Goal: Task Accomplishment & Management: Manage account settings

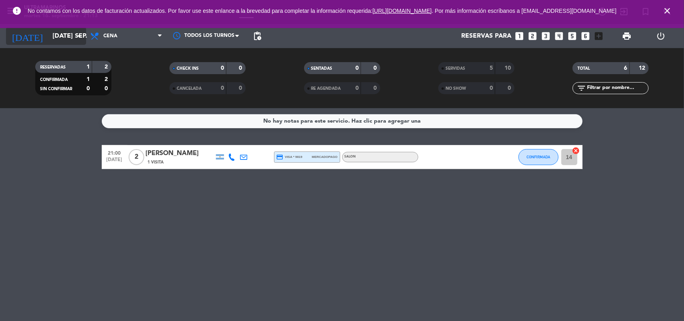
click at [56, 34] on input "[DATE] sep." at bounding box center [90, 36] width 85 height 16
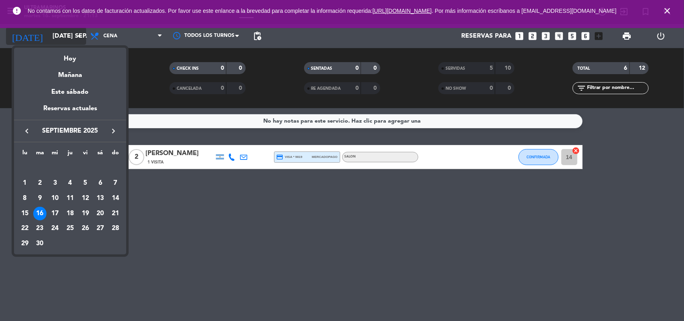
click at [56, 34] on div at bounding box center [342, 160] width 684 height 321
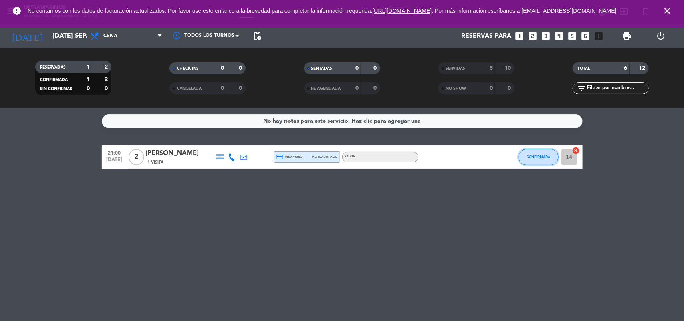
click at [529, 161] on button "CONFIRMADA" at bounding box center [538, 157] width 40 height 16
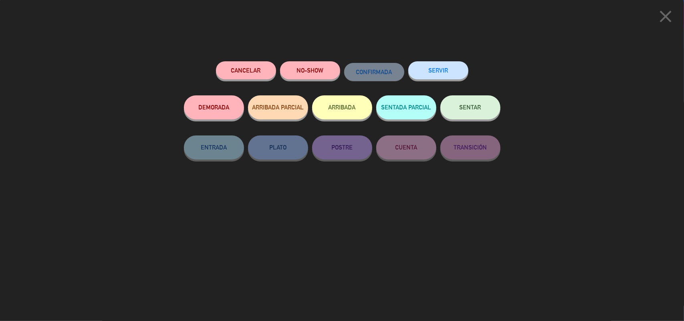
click at [414, 74] on button "SERVIR" at bounding box center [438, 70] width 60 height 18
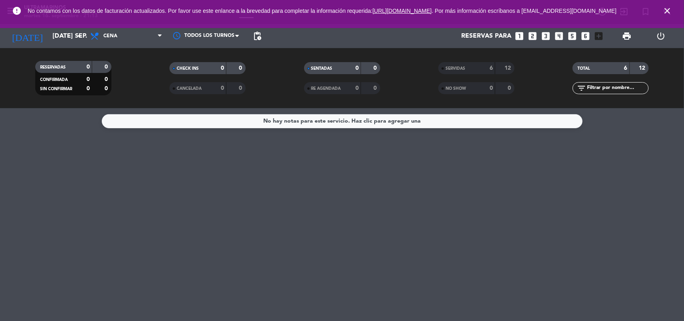
click at [54, 45] on div "[DATE] [DATE] sep. arrow_drop_down" at bounding box center [46, 36] width 80 height 24
click at [58, 40] on input "[DATE] sep." at bounding box center [90, 36] width 85 height 16
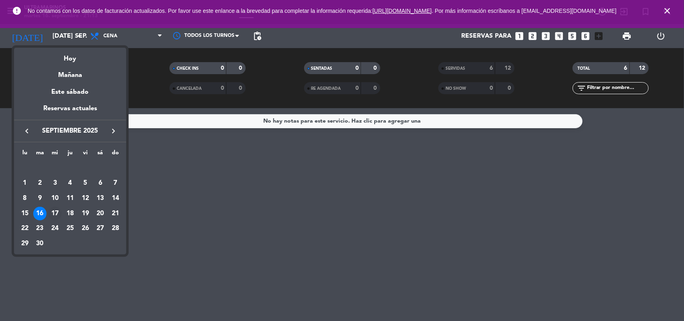
click at [54, 214] on div "17" at bounding box center [55, 214] width 14 height 14
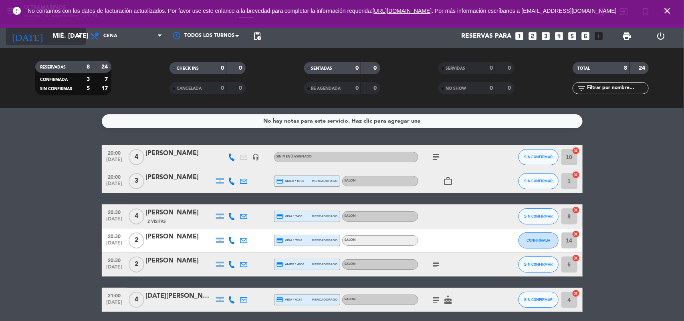
click at [71, 40] on input "mié. [DATE]" at bounding box center [90, 36] width 85 height 16
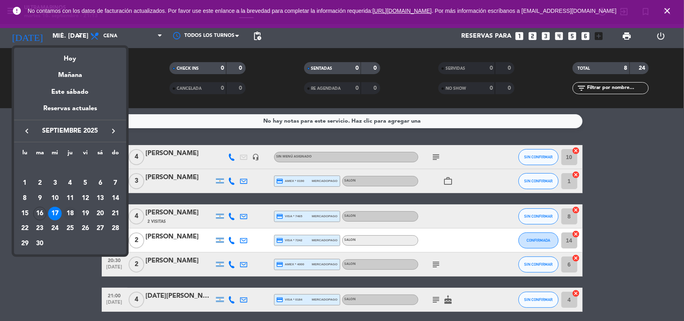
click at [70, 212] on div "18" at bounding box center [70, 214] width 14 height 14
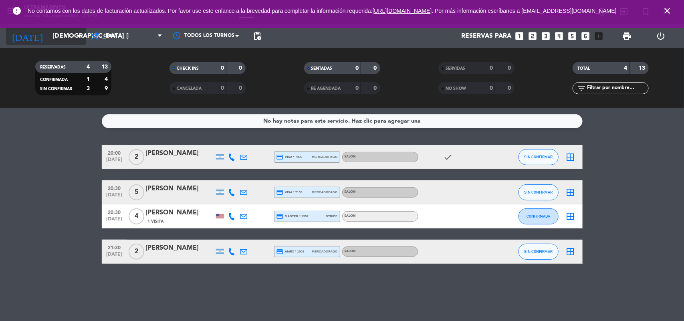
click at [63, 32] on input "[DEMOGRAPHIC_DATA] [DATE]" at bounding box center [90, 36] width 85 height 16
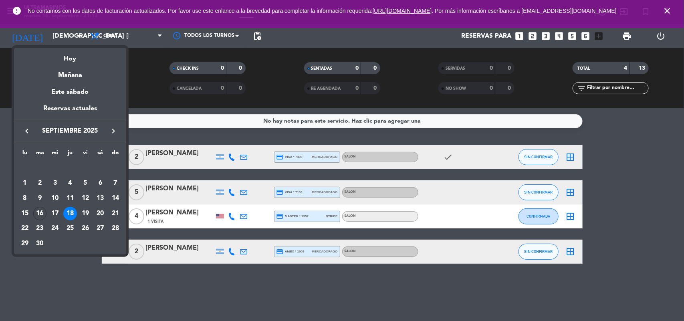
click at [129, 36] on div at bounding box center [342, 160] width 684 height 321
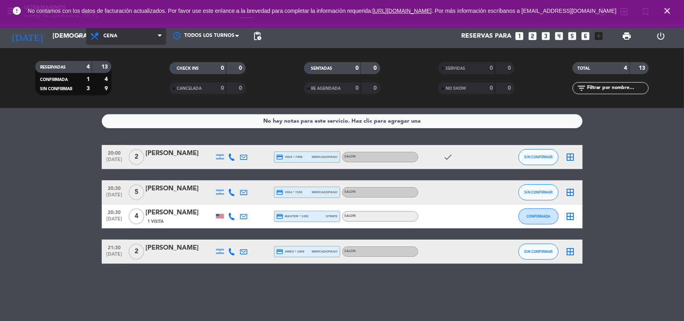
click at [145, 37] on span "Cena" at bounding box center [126, 36] width 80 height 18
click at [118, 73] on div "menu Ultramarinos martes 16. septiembre - 21:14 Mis reservas Mapa de mesas Disp…" at bounding box center [342, 54] width 684 height 108
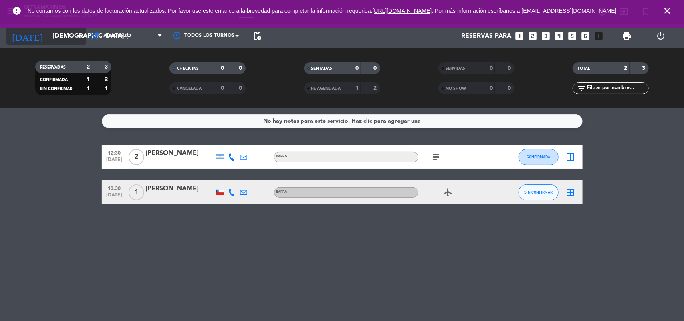
click at [75, 42] on input "[DEMOGRAPHIC_DATA] [DATE]" at bounding box center [90, 36] width 85 height 16
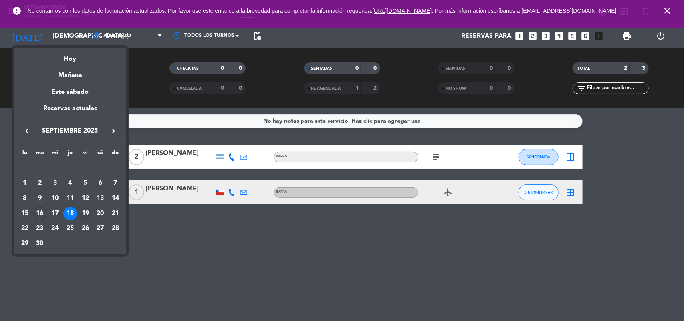
click at [87, 211] on div "19" at bounding box center [86, 214] width 14 height 14
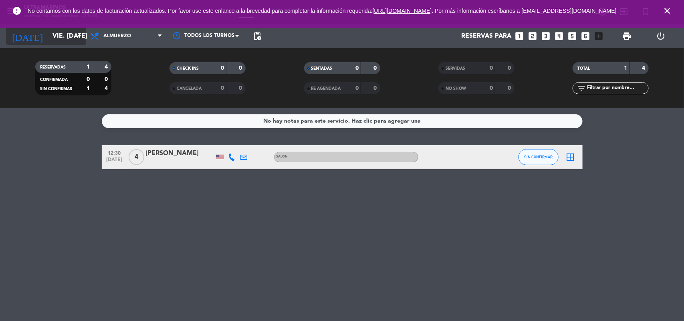
click at [75, 40] on icon "arrow_drop_down" at bounding box center [80, 36] width 10 height 10
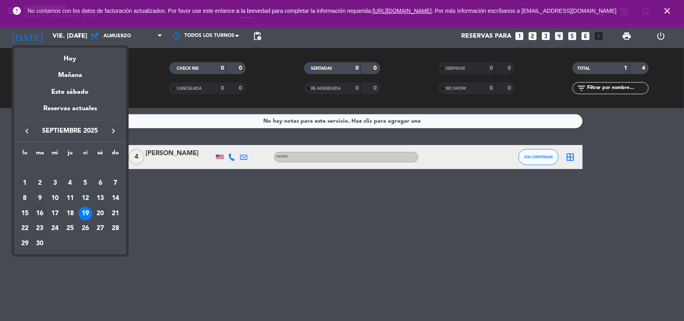
click at [96, 213] on div "20" at bounding box center [100, 214] width 14 height 14
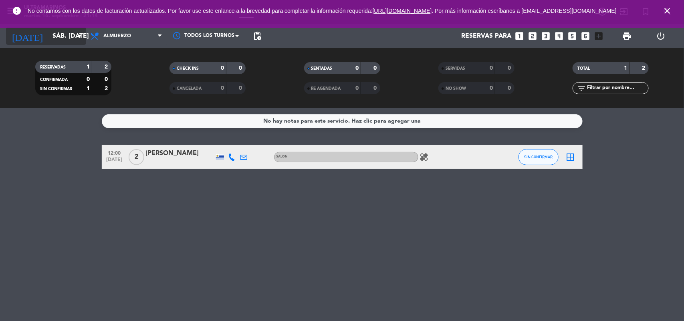
click at [61, 34] on input "sáb. [DATE]" at bounding box center [90, 36] width 85 height 16
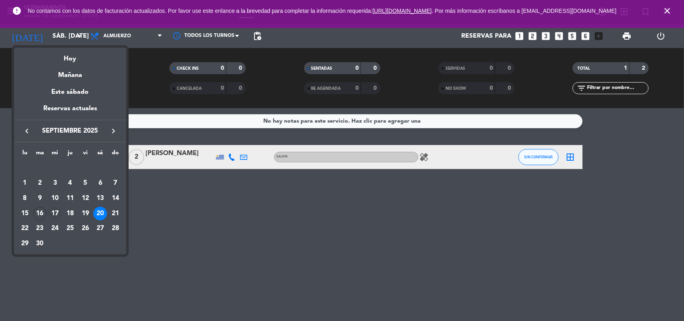
click at [53, 213] on div "17" at bounding box center [55, 214] width 14 height 14
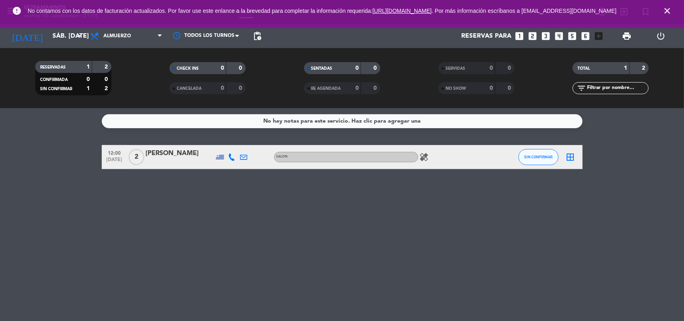
type input "mié. [DATE]"
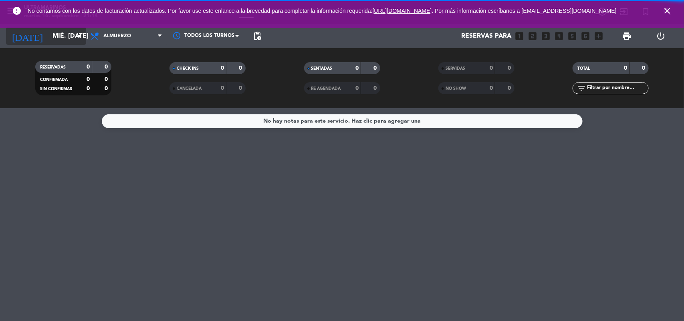
click at [55, 35] on input "mié. [DATE]" at bounding box center [90, 36] width 85 height 16
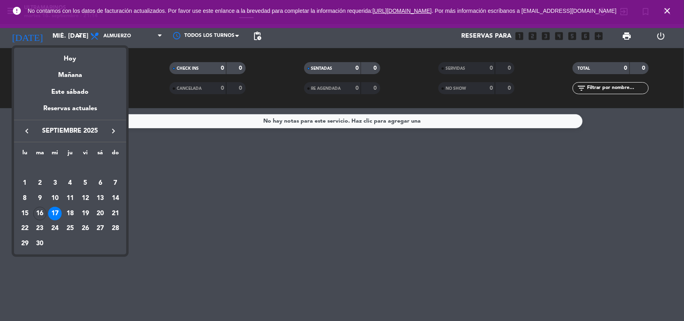
click at [137, 36] on div at bounding box center [342, 160] width 684 height 321
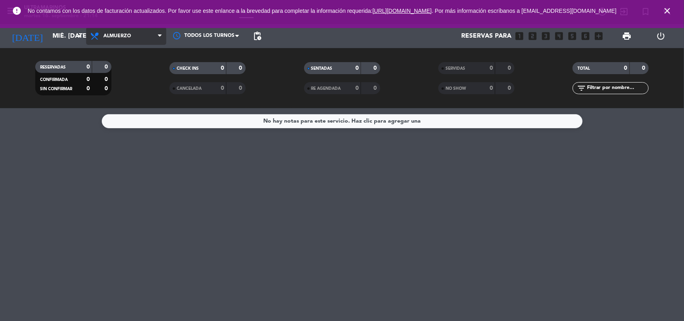
click at [145, 42] on span "Almuerzo" at bounding box center [126, 36] width 80 height 18
click at [129, 87] on div "menu Ultramarinos martes 16. septiembre - 21:14 Mis reservas Mapa de mesas Disp…" at bounding box center [342, 54] width 684 height 108
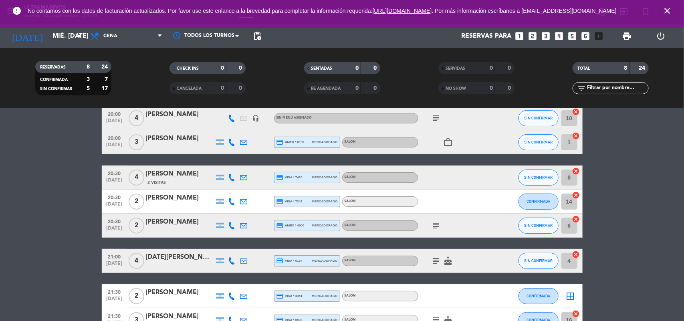
scroll to position [90, 0]
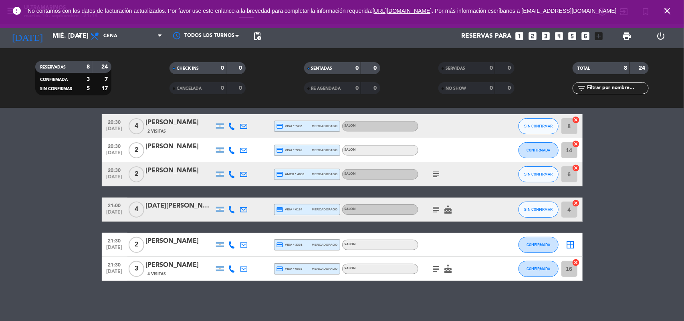
click at [574, 246] on icon "border_all" at bounding box center [571, 245] width 10 height 10
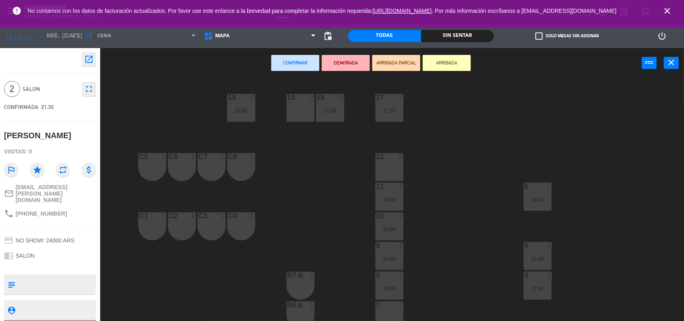
click at [391, 171] on div "12 2" at bounding box center [389, 167] width 28 height 28
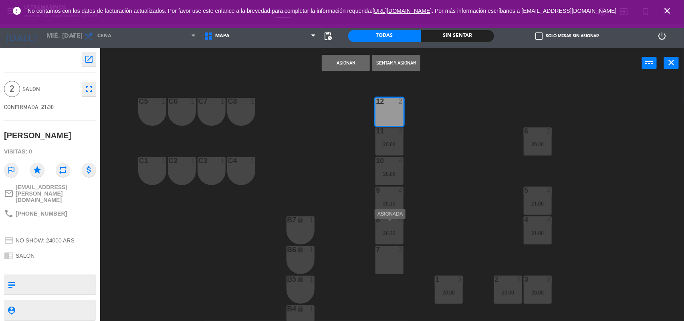
scroll to position [50, 0]
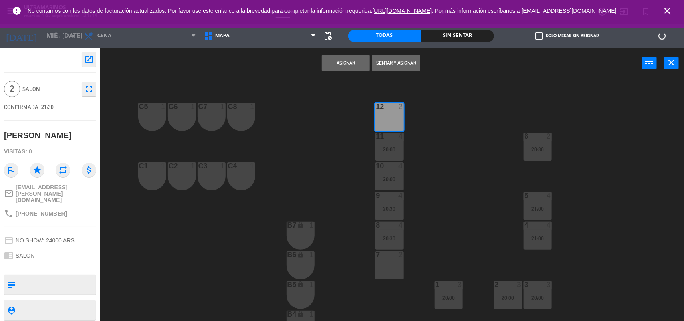
click at [366, 59] on button "Asignar" at bounding box center [346, 63] width 48 height 16
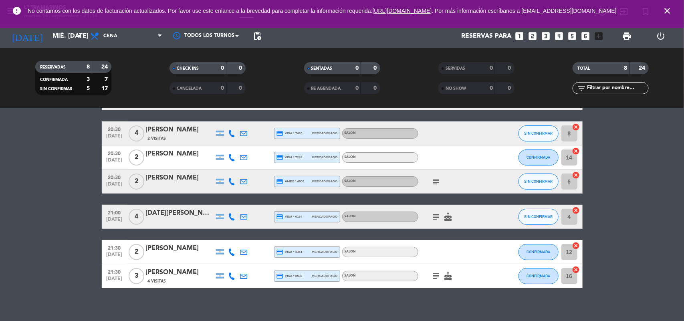
scroll to position [90, 0]
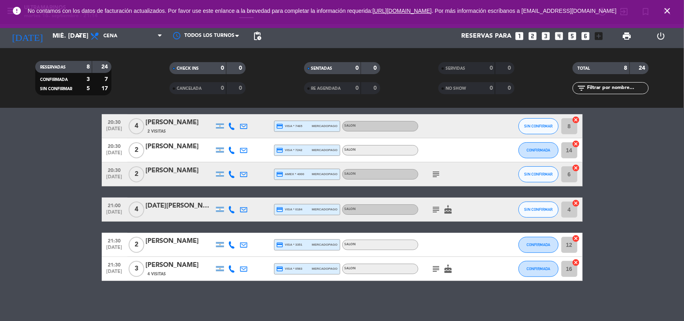
click at [667, 14] on icon "close" at bounding box center [667, 11] width 10 height 10
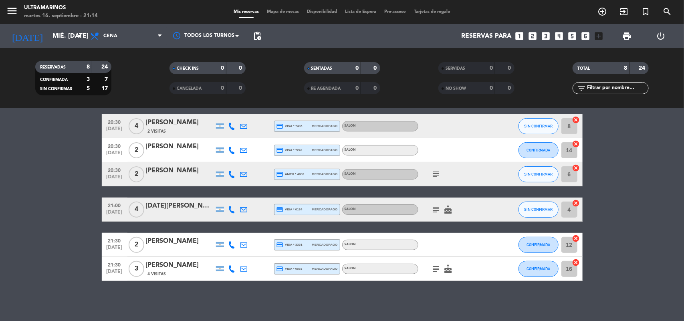
click at [61, 17] on div "martes 16. septiembre - 21:14" at bounding box center [61, 16] width 74 height 8
click at [53, 44] on div "[DATE] mié. [DATE] arrow_drop_down" at bounding box center [46, 36] width 80 height 18
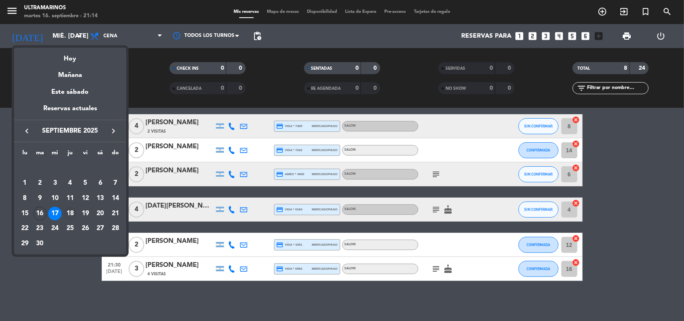
click at [67, 213] on div "18" at bounding box center [70, 214] width 14 height 14
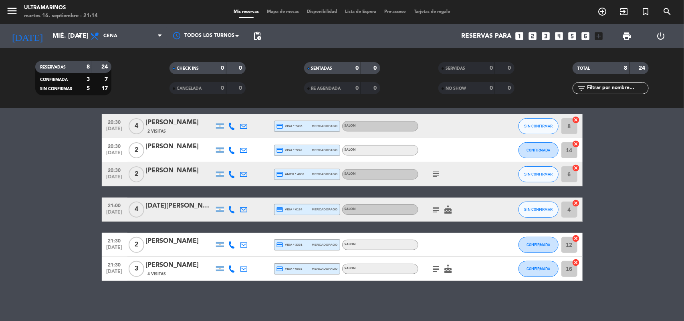
type input "[DEMOGRAPHIC_DATA] [DATE]"
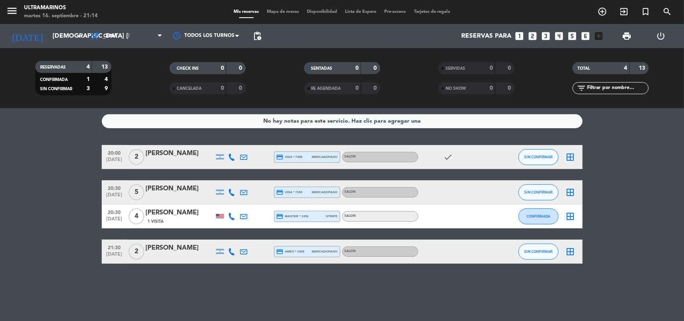
click at [566, 217] on icon "border_all" at bounding box center [571, 217] width 10 height 10
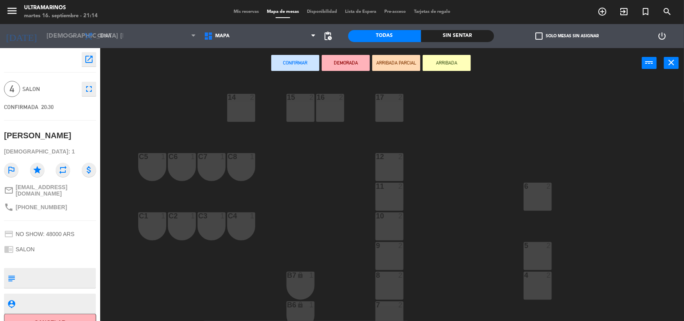
click at [380, 230] on div "10 2" at bounding box center [389, 226] width 28 height 28
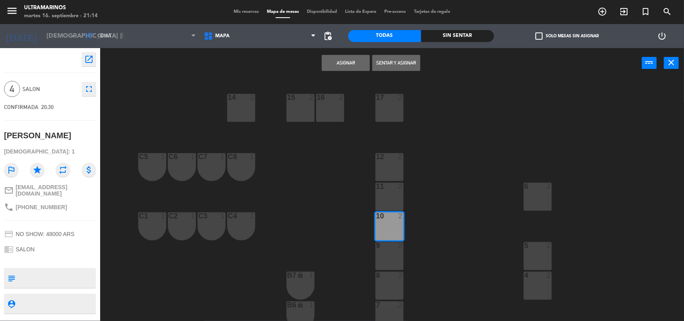
click at [385, 193] on div "11 2" at bounding box center [389, 197] width 28 height 28
click at [331, 59] on button "Asignar" at bounding box center [346, 63] width 48 height 16
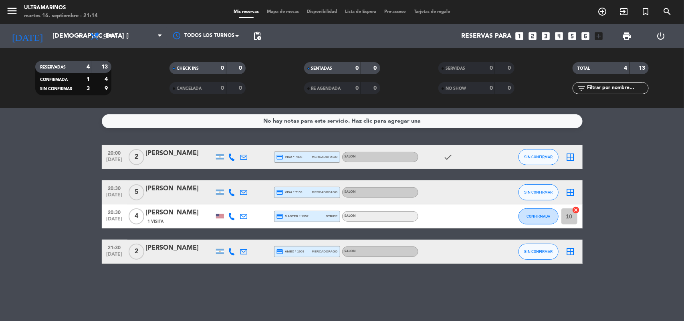
click at [576, 191] on div "border_all" at bounding box center [571, 192] width 24 height 24
click at [570, 193] on icon "border_all" at bounding box center [571, 193] width 10 height 10
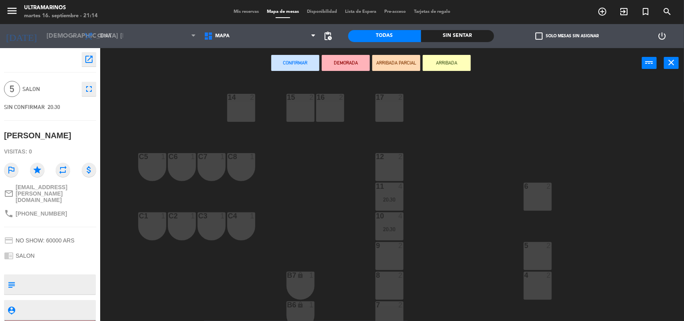
click at [341, 116] on div "16 2" at bounding box center [330, 108] width 28 height 28
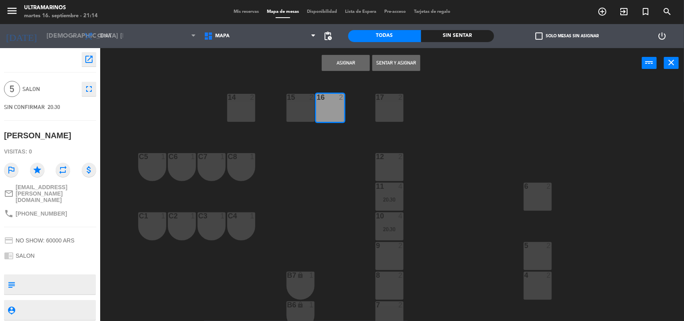
click at [397, 111] on div "17 2" at bounding box center [389, 108] width 28 height 28
click at [345, 65] on button "Asignar" at bounding box center [346, 63] width 48 height 16
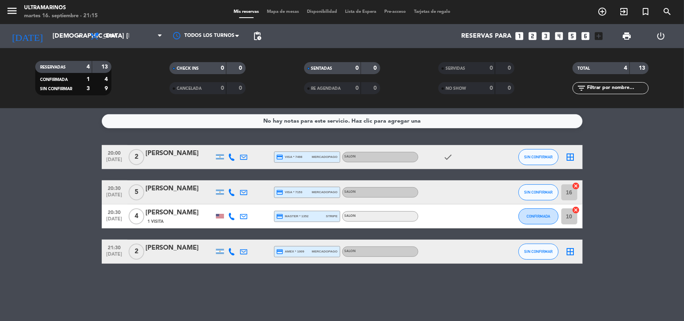
click at [568, 153] on icon "border_all" at bounding box center [571, 157] width 10 height 10
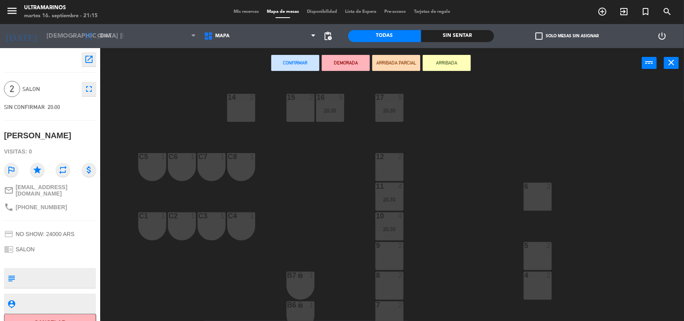
click at [389, 165] on div "12 2" at bounding box center [389, 167] width 28 height 28
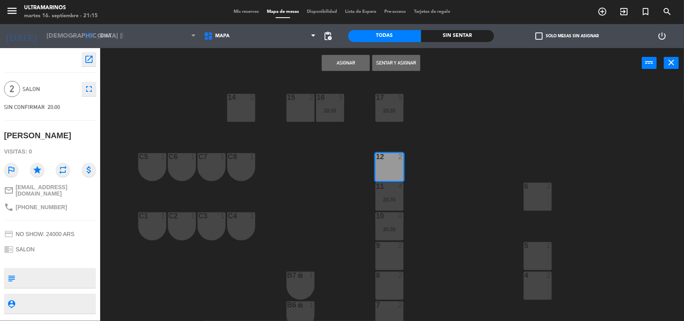
click at [389, 165] on div "12 2" at bounding box center [389, 167] width 28 height 28
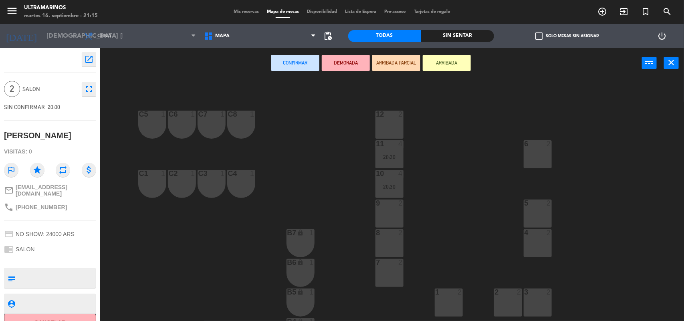
scroll to position [100, 0]
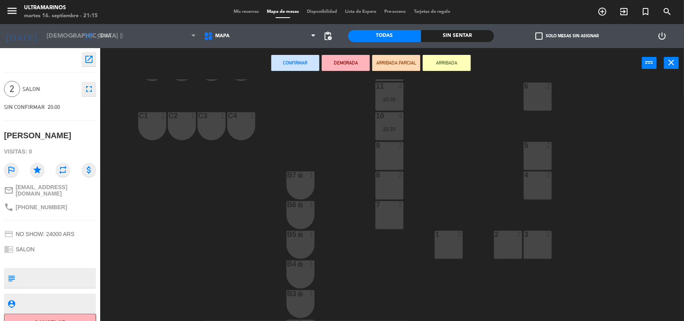
click at [391, 224] on div "7 2" at bounding box center [389, 215] width 28 height 28
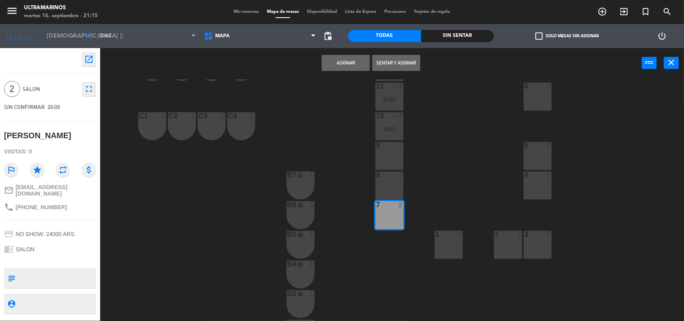
click at [337, 67] on button "Asignar" at bounding box center [346, 63] width 48 height 16
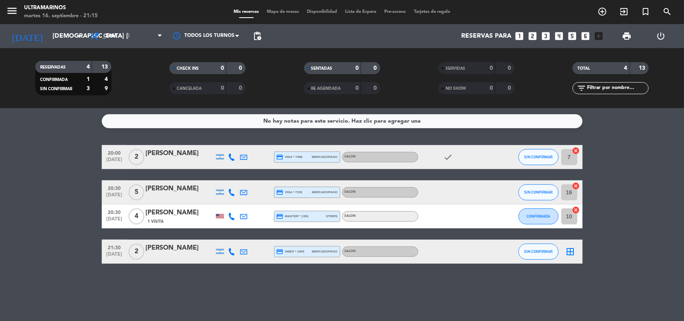
click at [572, 253] on icon "border_all" at bounding box center [571, 252] width 10 height 10
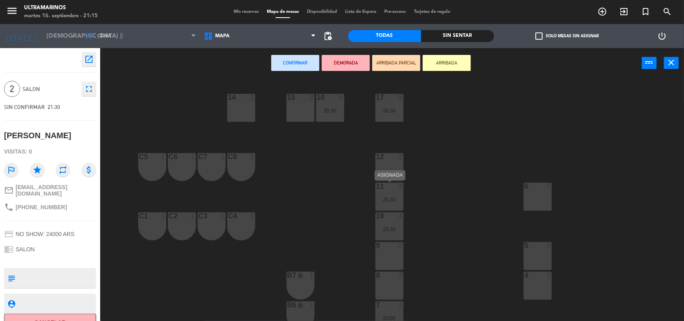
click at [403, 188] on div "4" at bounding box center [400, 186] width 5 height 7
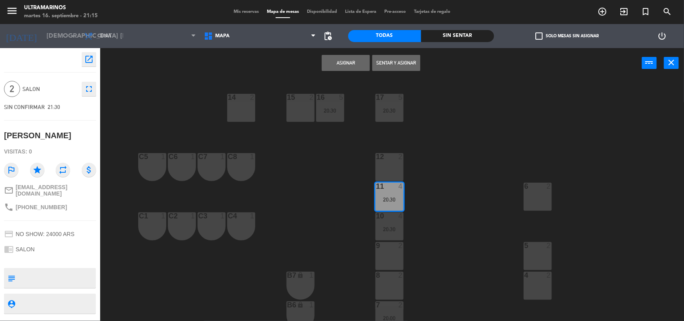
click at [401, 186] on div "4" at bounding box center [400, 186] width 5 height 7
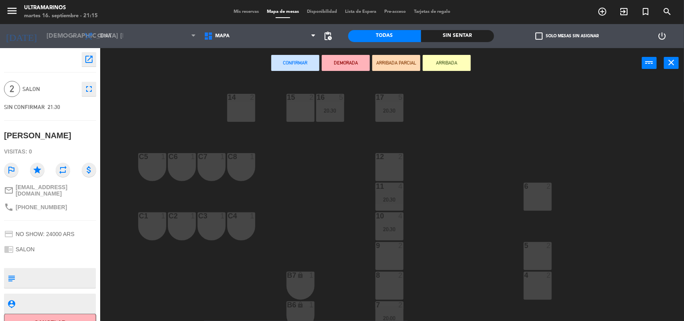
click at [385, 150] on div "14 2 15 2 16 5 20:30 17 5 20:30 12 2 C5 1 C6 1 C7 1 C8 1 6 2 11 4 20:30 10 4 20…" at bounding box center [395, 200] width 577 height 243
click at [387, 166] on div "12 2" at bounding box center [389, 167] width 28 height 28
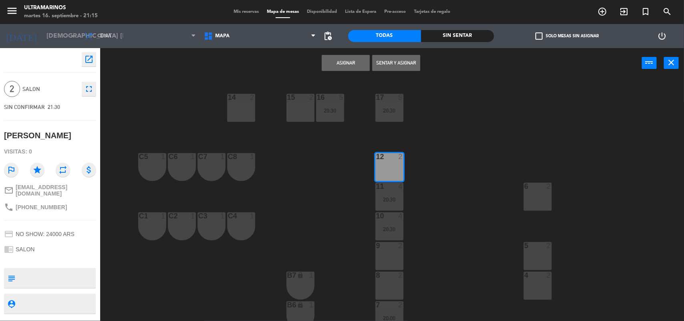
click at [351, 68] on button "Asignar" at bounding box center [346, 63] width 48 height 16
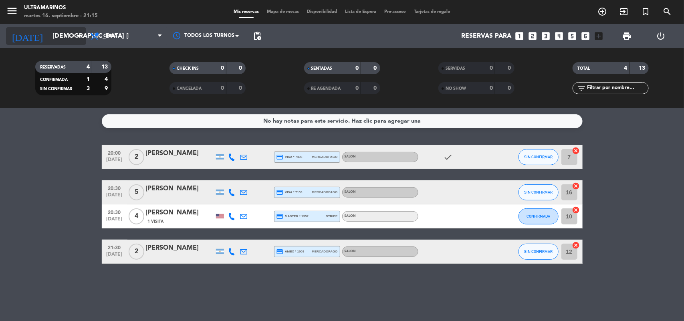
click at [75, 40] on icon "arrow_drop_down" at bounding box center [80, 36] width 10 height 10
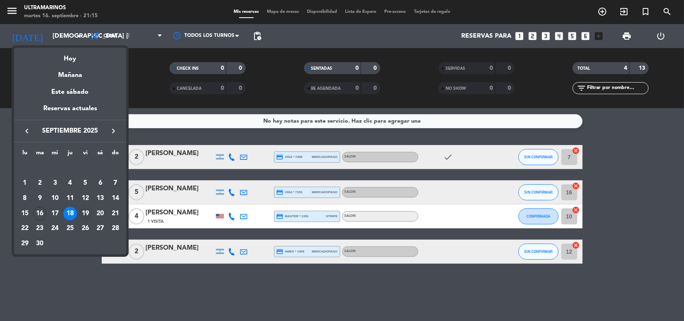
click at [81, 213] on div "19" at bounding box center [86, 214] width 14 height 14
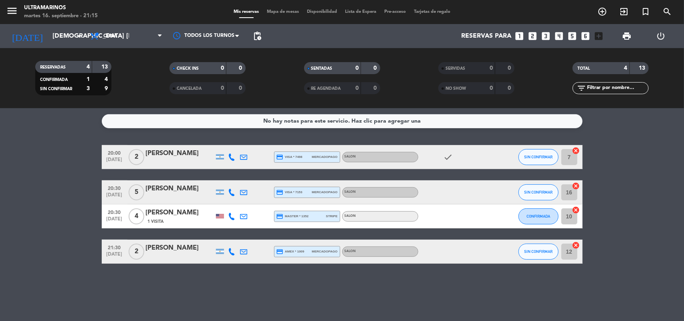
type input "vie. [DATE]"
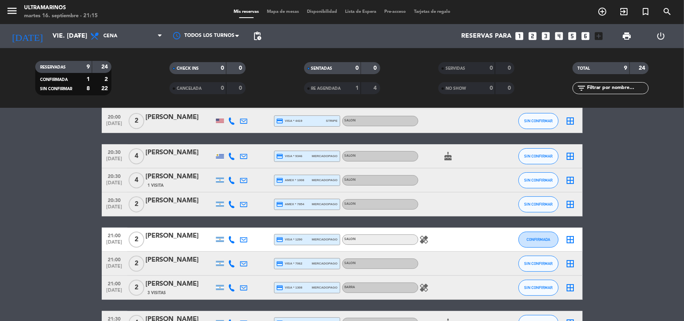
scroll to position [100, 0]
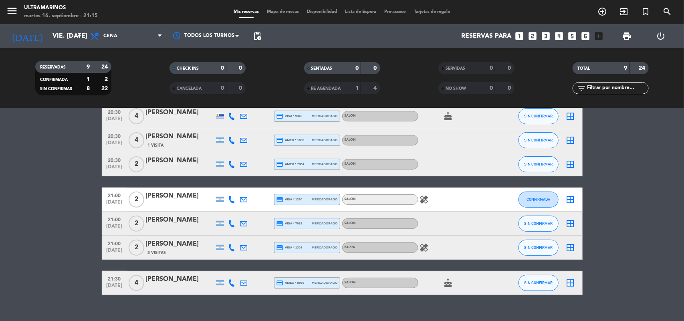
click at [427, 244] on icon "healing" at bounding box center [424, 248] width 10 height 10
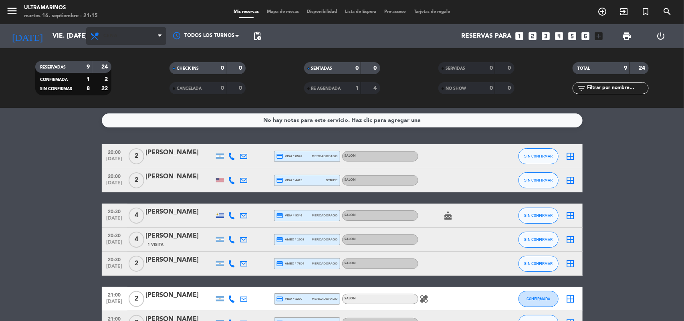
scroll to position [0, 0]
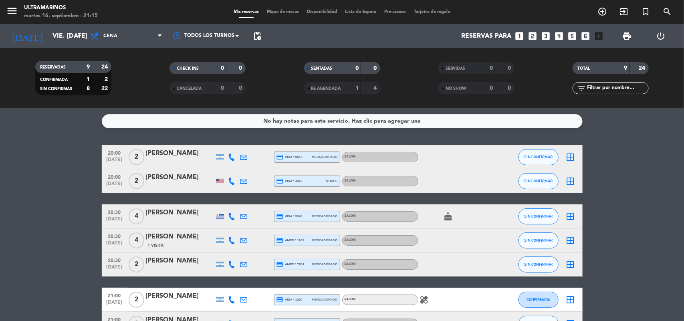
click at [181, 218] on div at bounding box center [180, 221] width 68 height 6
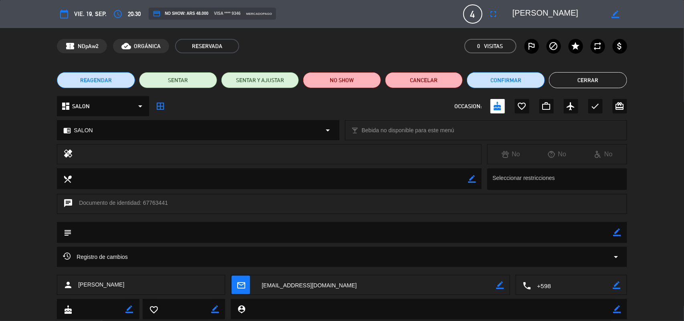
click at [619, 232] on icon "border_color" at bounding box center [617, 232] width 8 height 8
click at [595, 235] on textarea at bounding box center [343, 232] width 542 height 20
type textarea "cumple"
click at [615, 235] on icon at bounding box center [617, 232] width 8 height 8
click at [605, 87] on button "Cerrar" at bounding box center [588, 80] width 78 height 16
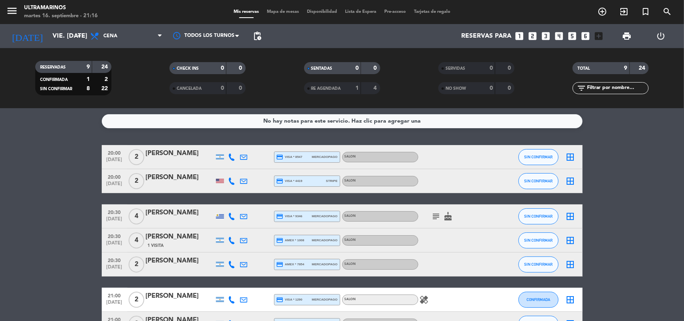
click at [573, 213] on icon "border_all" at bounding box center [571, 217] width 10 height 10
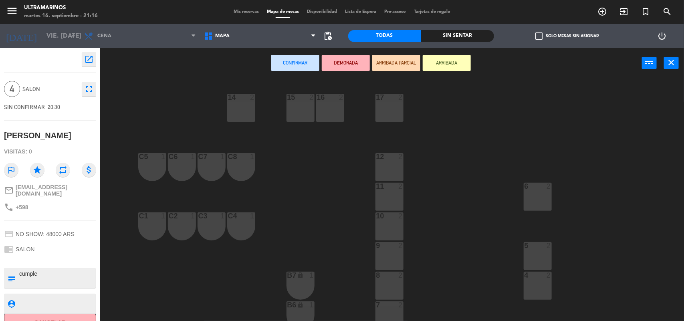
click at [409, 224] on div "14 2 15 2 16 2 17 2 12 2 C5 1 C6 1 C7 1 C8 1 6 2 11 2 10 2 C1 1 C2 1 C3 1 C4 1 …" at bounding box center [395, 200] width 577 height 243
click at [387, 217] on div at bounding box center [389, 215] width 13 height 7
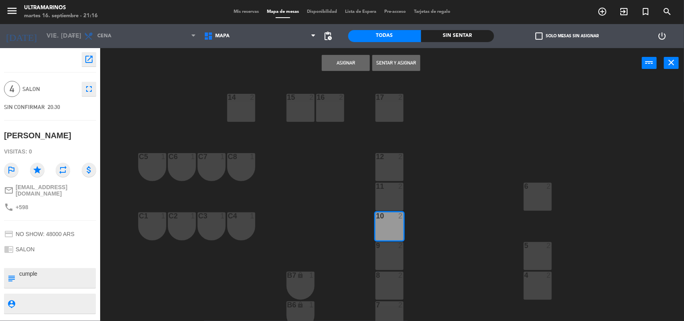
click at [391, 201] on div "11 2" at bounding box center [389, 197] width 28 height 28
click at [348, 63] on button "Asignar" at bounding box center [346, 63] width 48 height 16
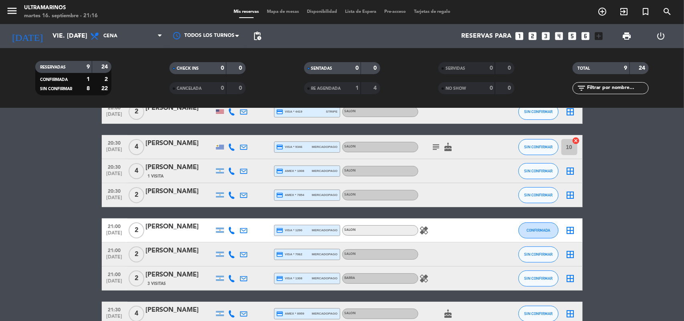
scroll to position [100, 0]
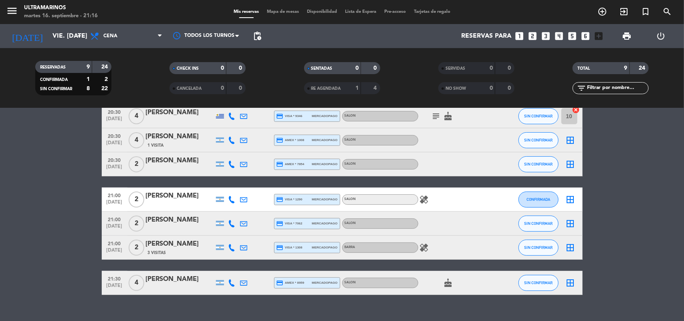
click at [177, 196] on div "[PERSON_NAME]" at bounding box center [180, 196] width 68 height 10
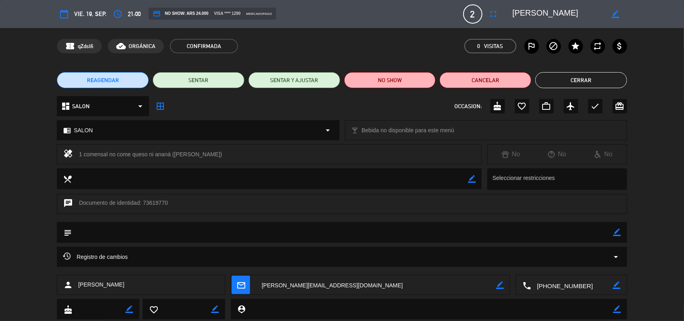
click at [617, 227] on div "border_color" at bounding box center [617, 232] width 8 height 21
click at [613, 231] on div "subject border_color" at bounding box center [342, 232] width 570 height 21
click at [615, 231] on icon "border_color" at bounding box center [617, 232] width 8 height 8
click at [589, 228] on textarea at bounding box center [343, 232] width 542 height 20
type textarea "1 pax no queso"
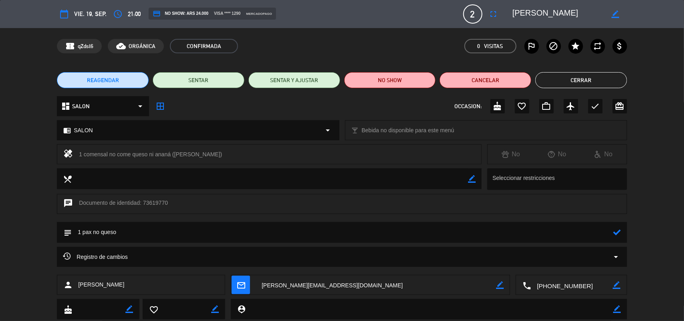
click at [620, 230] on icon at bounding box center [617, 232] width 8 height 8
click at [585, 75] on button "Cerrar" at bounding box center [581, 80] width 92 height 16
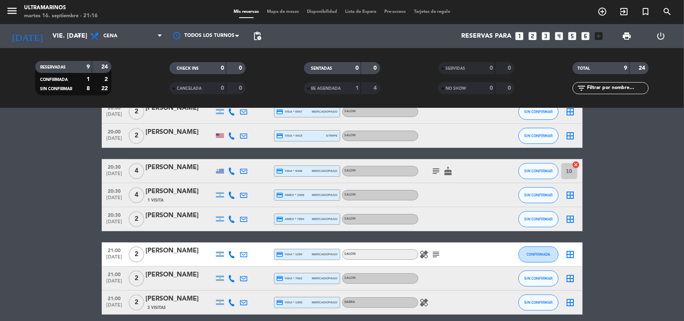
scroll to position [114, 0]
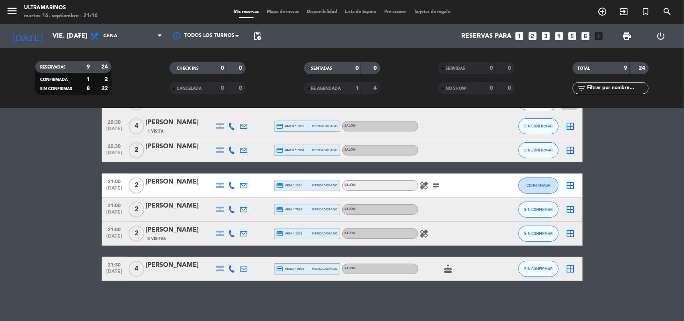
click at [423, 233] on icon "healing" at bounding box center [424, 234] width 10 height 10
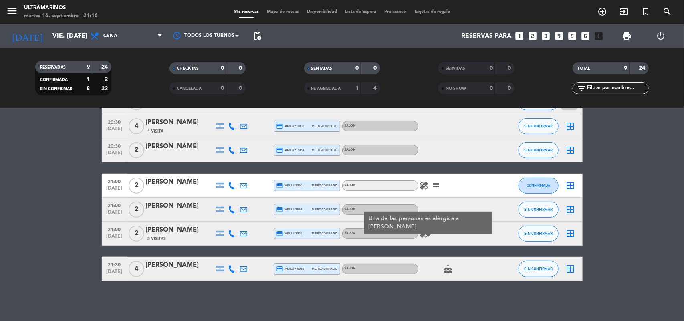
click at [188, 229] on div "[PERSON_NAME]" at bounding box center [180, 230] width 68 height 10
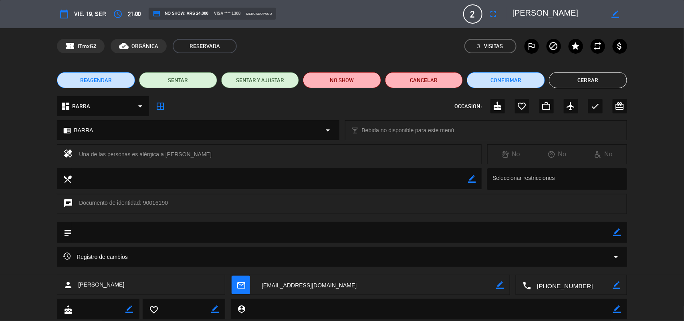
drag, startPoint x: 613, startPoint y: 232, endPoint x: 615, endPoint y: 238, distance: 6.3
click at [612, 231] on div "subject border_color" at bounding box center [342, 232] width 570 height 21
click at [538, 223] on textarea at bounding box center [343, 232] width 542 height 20
click at [540, 231] on textarea at bounding box center [343, 232] width 542 height 20
drag, startPoint x: 539, startPoint y: 241, endPoint x: 536, endPoint y: 244, distance: 4.8
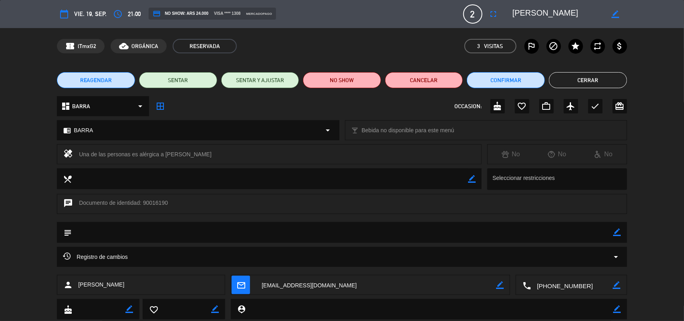
click at [538, 241] on textarea at bounding box center [343, 232] width 542 height 20
click at [618, 237] on div "border_color" at bounding box center [617, 232] width 8 height 21
drag, startPoint x: 617, startPoint y: 234, endPoint x: 583, endPoint y: 238, distance: 34.3
click at [617, 234] on icon "border_color" at bounding box center [617, 232] width 8 height 8
click at [536, 226] on textarea at bounding box center [343, 232] width 542 height 20
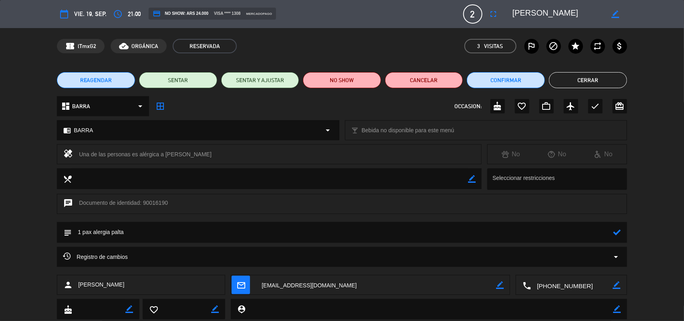
type textarea "1 pax alergia palta"
click at [616, 225] on div at bounding box center [617, 232] width 8 height 21
click at [617, 228] on div at bounding box center [617, 232] width 8 height 21
click at [617, 234] on icon at bounding box center [617, 232] width 8 height 8
click at [614, 83] on button "Cerrar" at bounding box center [588, 80] width 78 height 16
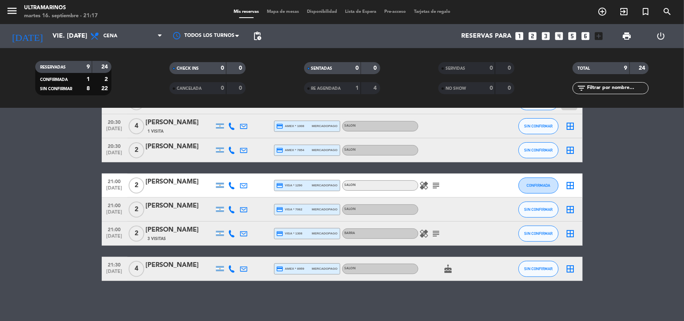
click at [189, 272] on div at bounding box center [180, 274] width 68 height 6
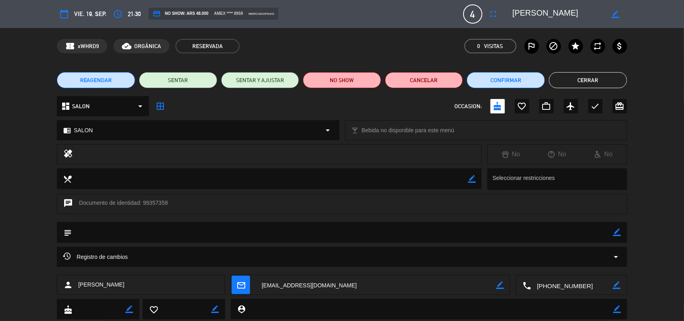
click at [618, 232] on icon "border_color" at bounding box center [617, 232] width 8 height 8
click at [525, 232] on textarea at bounding box center [343, 232] width 542 height 20
type textarea "a"
type textarea "cumple"
click at [616, 235] on icon at bounding box center [617, 232] width 8 height 8
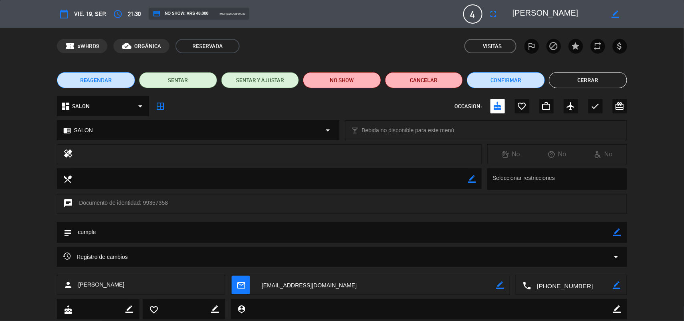
drag, startPoint x: 582, startPoint y: 83, endPoint x: 585, endPoint y: 86, distance: 4.3
click at [583, 83] on button "Cerrar" at bounding box center [588, 80] width 78 height 16
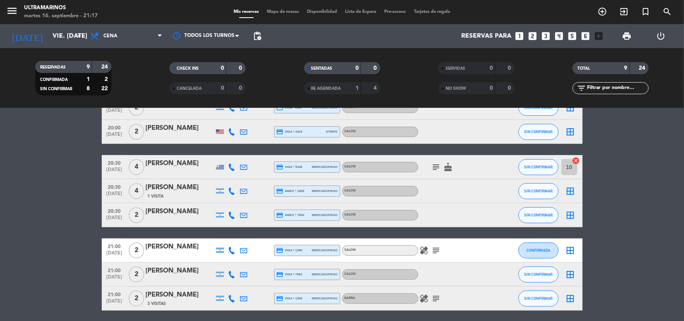
scroll to position [0, 0]
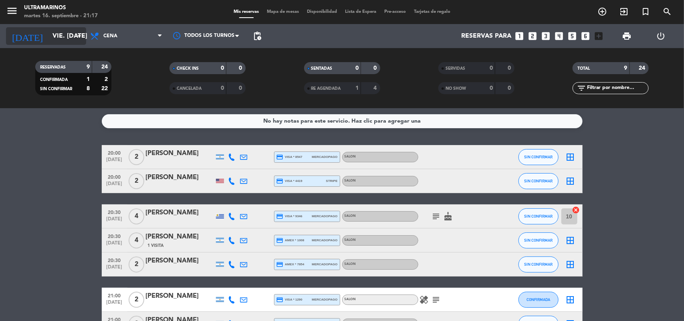
click at [67, 30] on input "vie. [DATE]" at bounding box center [90, 36] width 85 height 16
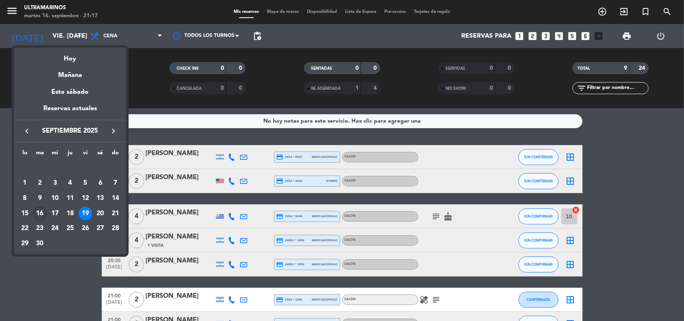
click at [39, 211] on div "16" at bounding box center [40, 214] width 14 height 14
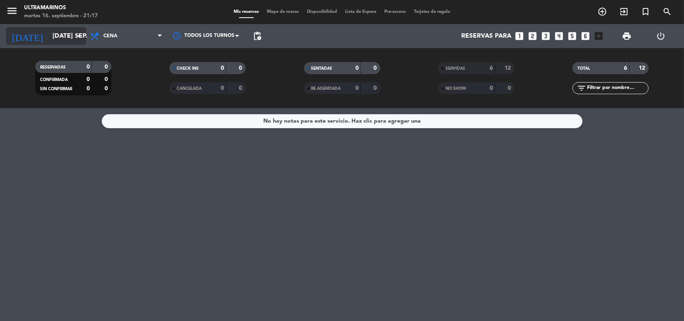
click at [48, 39] on input "[DATE] sep." at bounding box center [90, 36] width 85 height 16
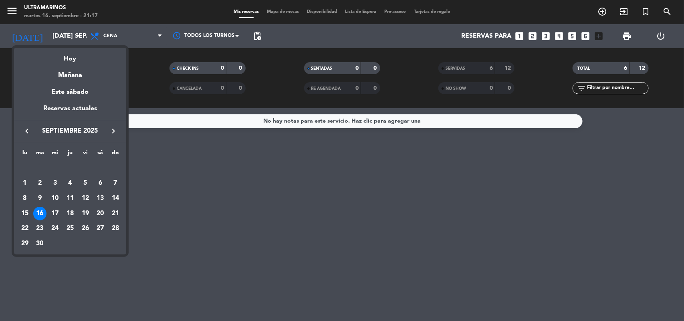
click at [53, 215] on div "17" at bounding box center [55, 214] width 14 height 14
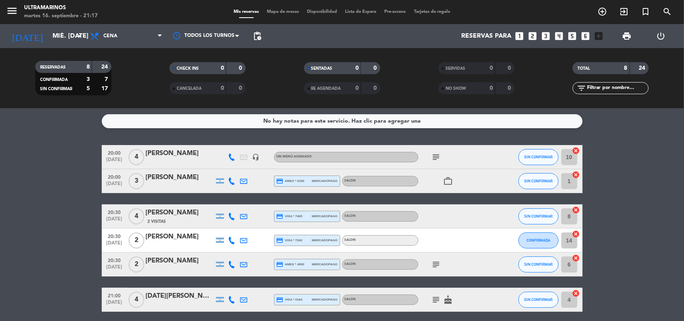
click at [56, 26] on div "[DATE] mié. [DATE] arrow_drop_down" at bounding box center [46, 36] width 80 height 24
click at [56, 37] on input "mié. [DATE]" at bounding box center [90, 36] width 85 height 16
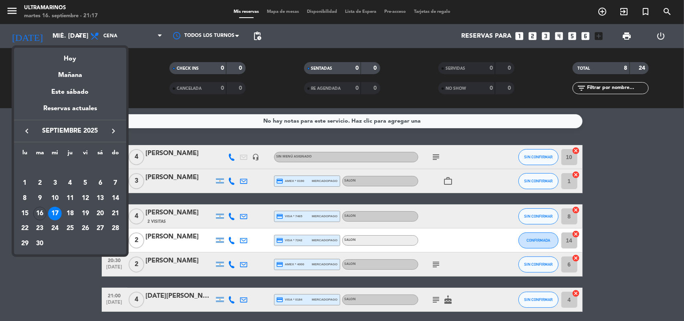
drag, startPoint x: 681, startPoint y: 205, endPoint x: 670, endPoint y: 180, distance: 27.1
click at [680, 205] on div at bounding box center [342, 160] width 684 height 321
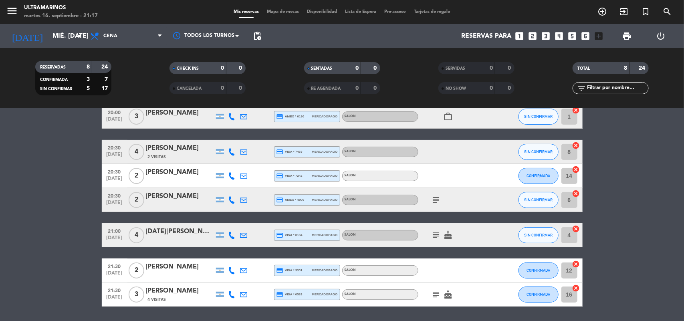
scroll to position [90, 0]
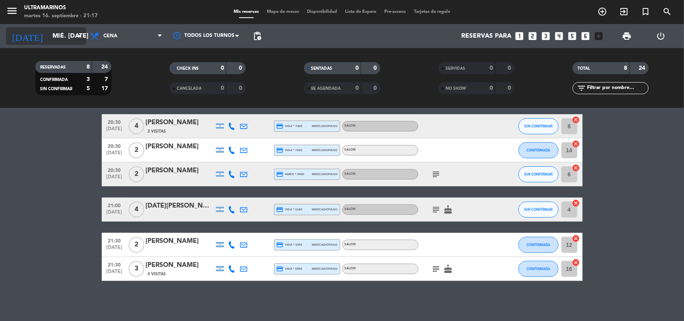
click at [51, 40] on input "mié. [DATE]" at bounding box center [90, 36] width 85 height 16
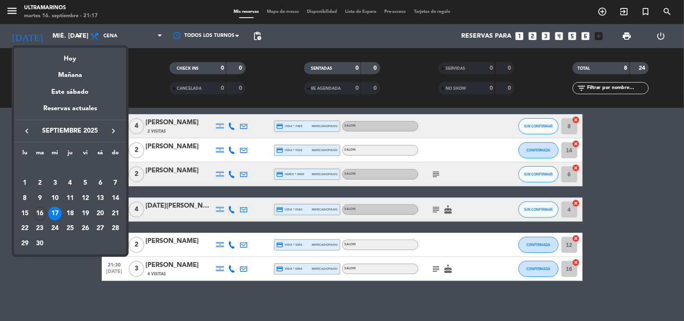
click at [43, 214] on div "16" at bounding box center [40, 214] width 14 height 14
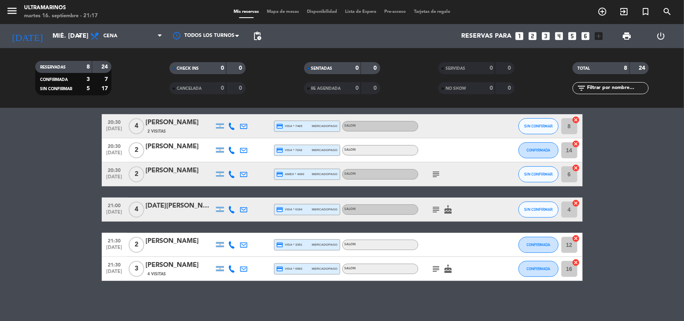
type input "[DATE] sep."
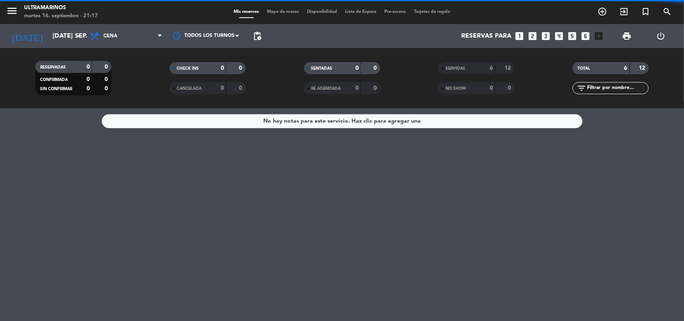
scroll to position [0, 0]
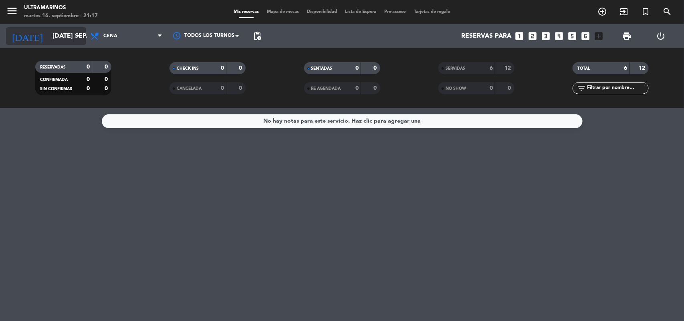
click at [69, 36] on input "[DATE] sep." at bounding box center [90, 36] width 85 height 16
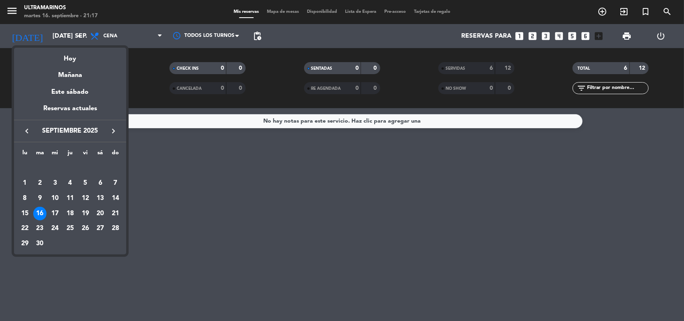
drag, startPoint x: 409, startPoint y: 229, endPoint x: 290, endPoint y: 153, distance: 140.8
click at [407, 228] on div at bounding box center [342, 160] width 684 height 321
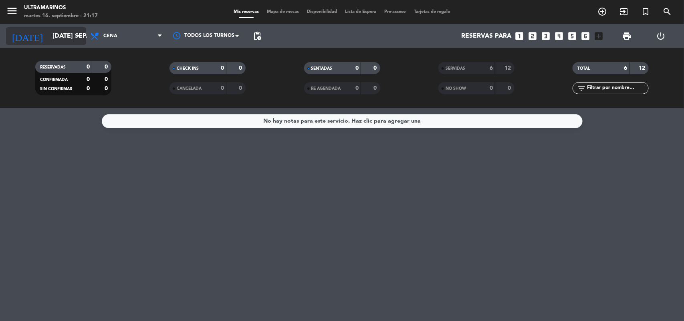
click at [75, 28] on input "[DATE] sep." at bounding box center [90, 36] width 85 height 16
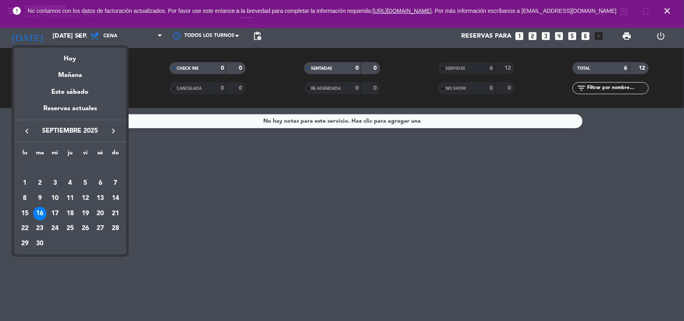
click at [216, 200] on div at bounding box center [342, 160] width 684 height 321
